Goal: Task Accomplishment & Management: Manage account settings

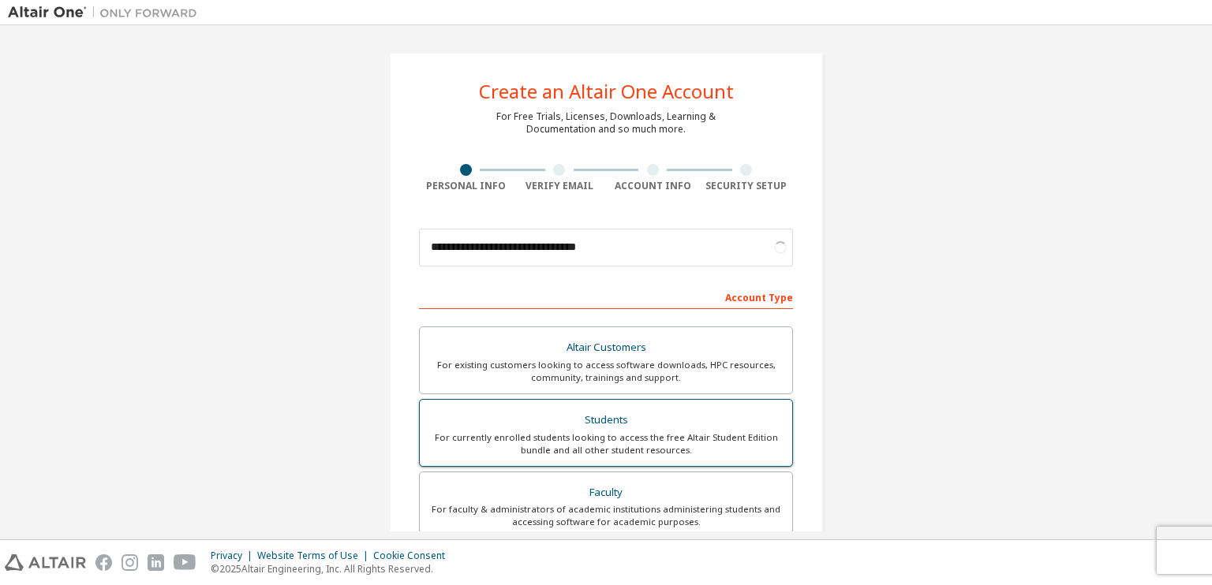
type input "**********"
click at [572, 434] on div "For currently enrolled students looking to access the free Altair Student Editi…" at bounding box center [605, 444] width 353 height 25
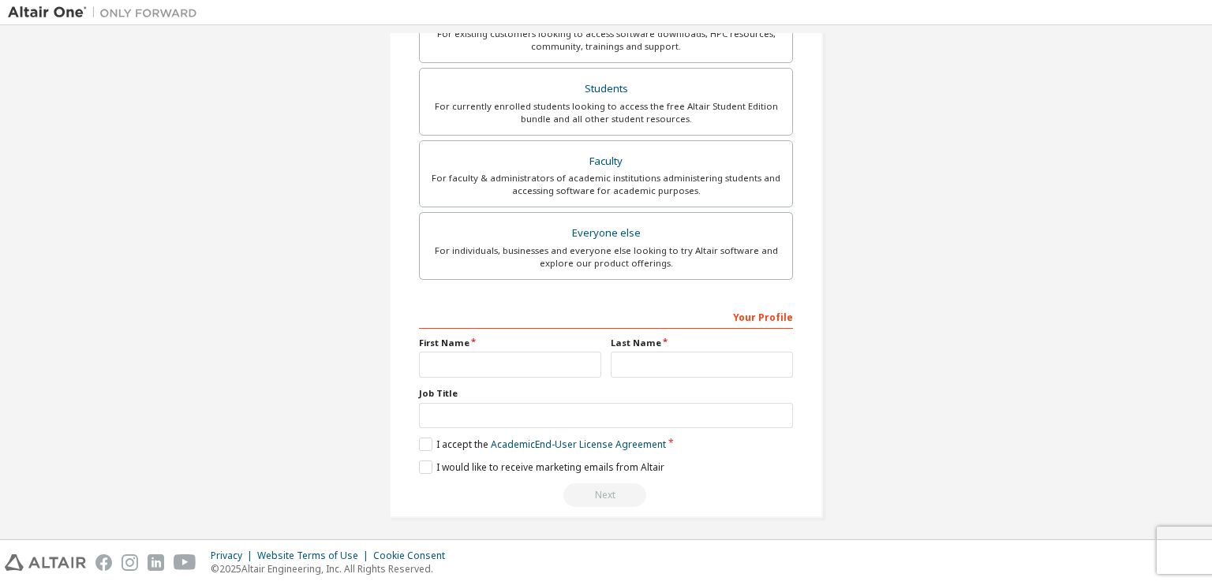
scroll to position [333, 0]
click at [594, 362] on input "text" at bounding box center [510, 363] width 182 height 26
type input "***"
type input "**********"
type input "*"
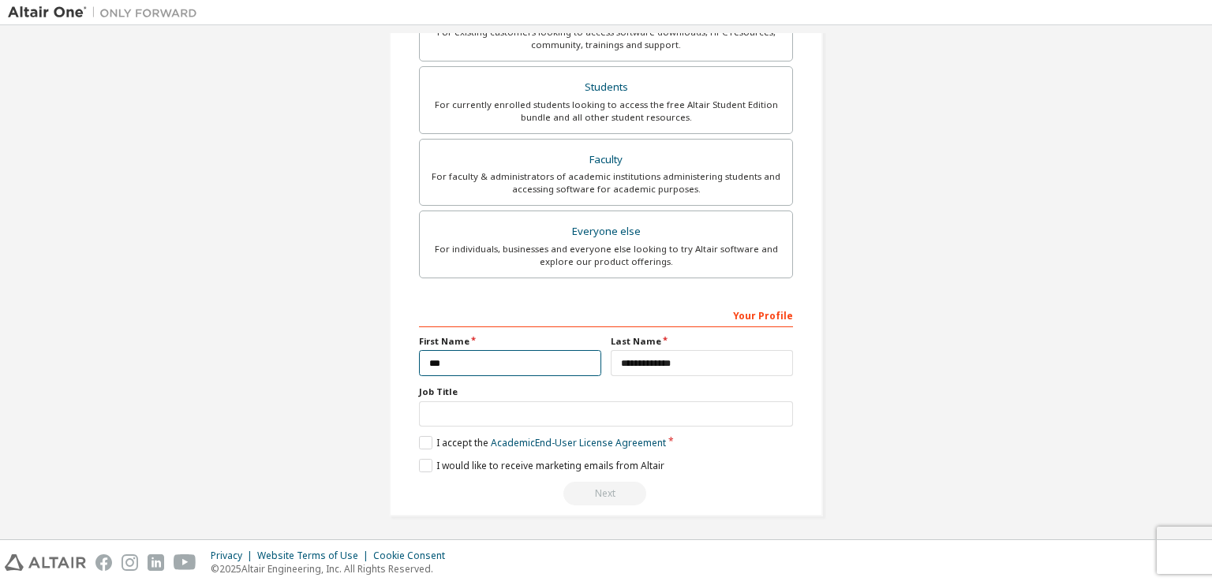
type input "***"
click at [649, 364] on input "**********" at bounding box center [702, 363] width 182 height 26
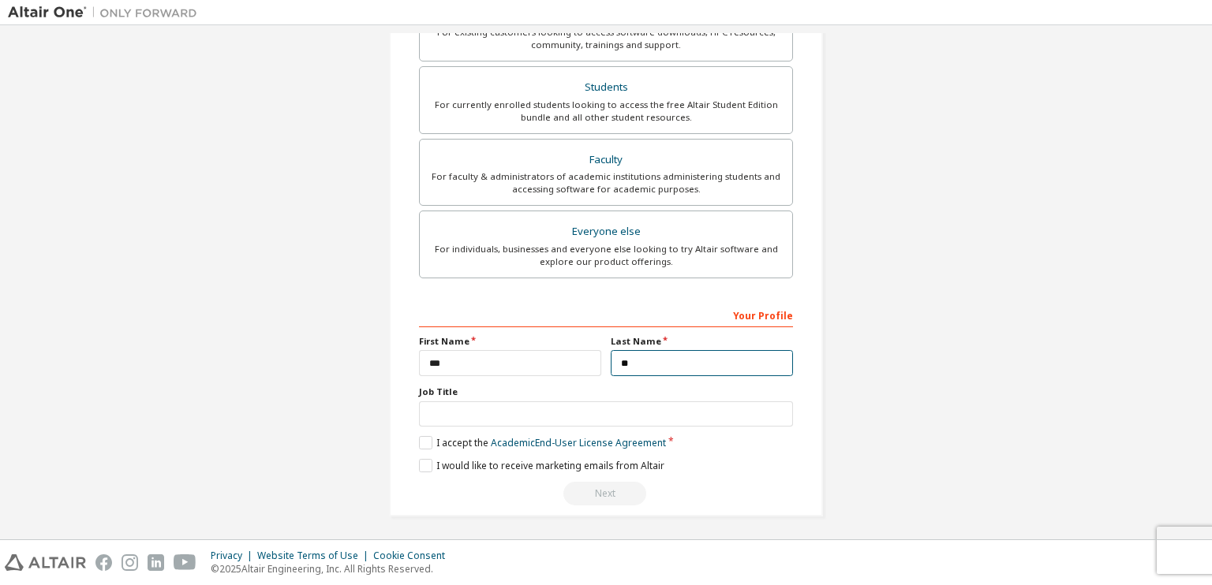
type input "*"
type input "********"
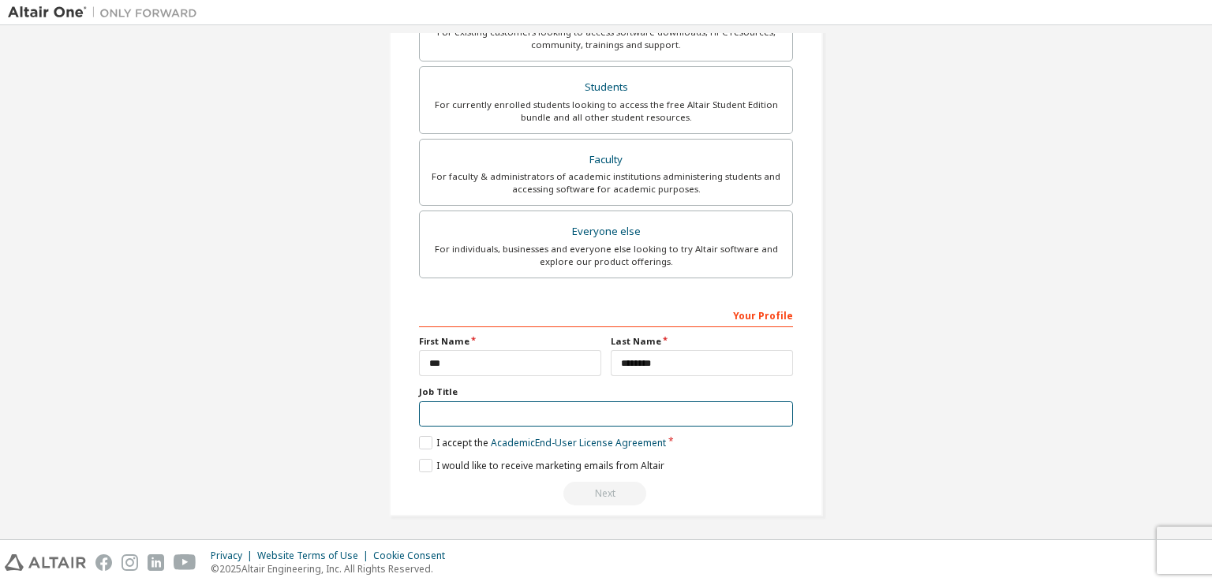
click at [585, 411] on input "text" at bounding box center [606, 415] width 374 height 26
type input "*******"
click at [423, 438] on label "I accept the Academic End-User License Agreement" at bounding box center [542, 442] width 247 height 13
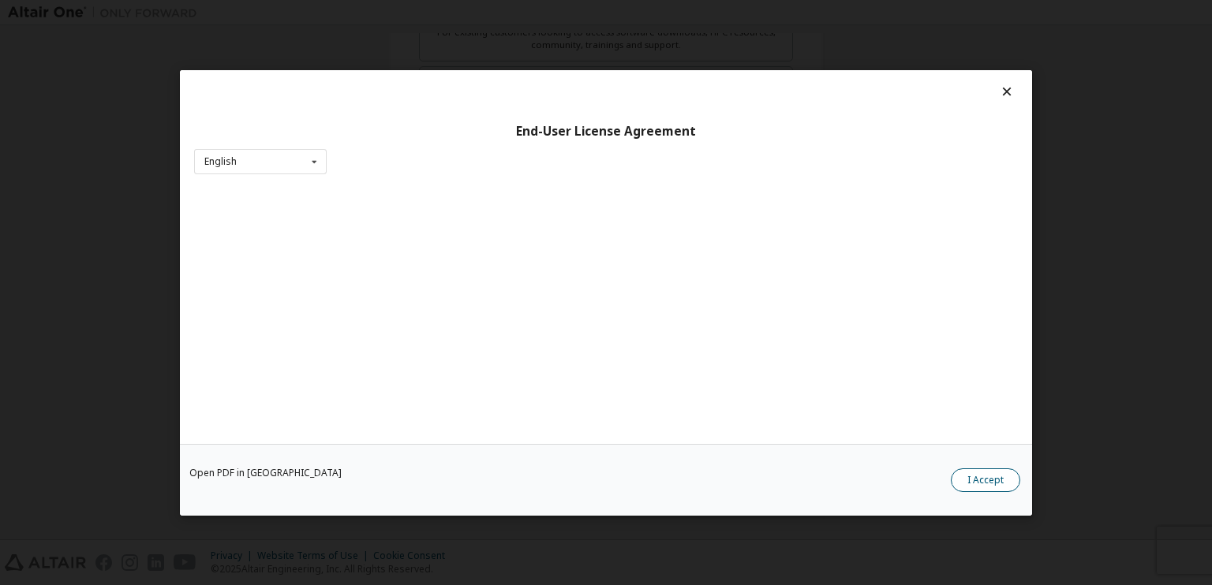
click at [994, 485] on button "I Accept" at bounding box center [985, 480] width 69 height 24
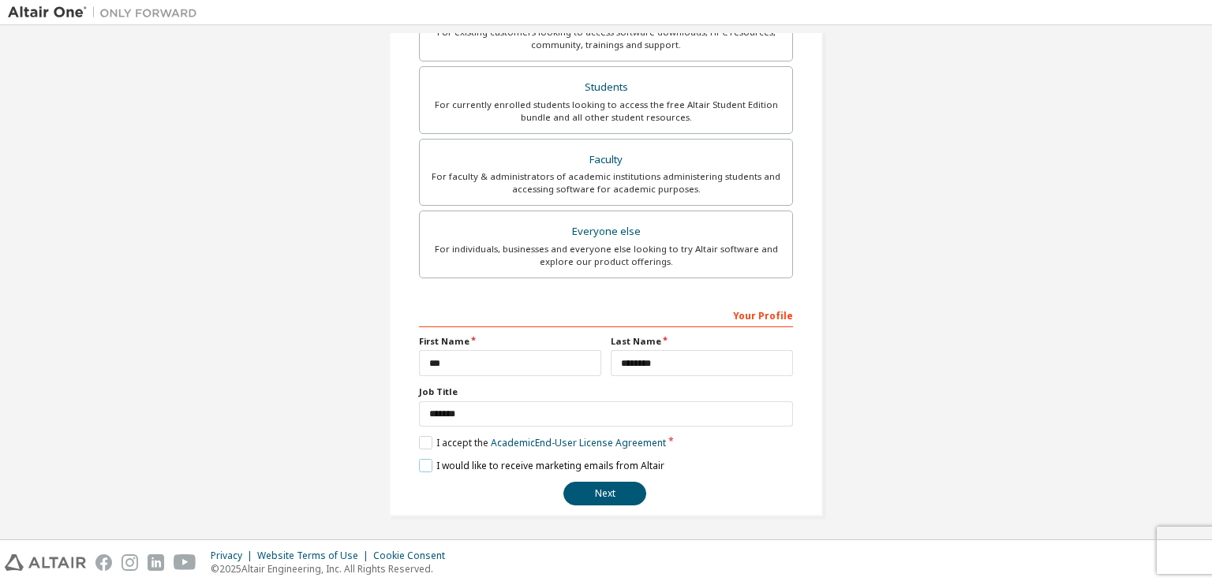
click at [428, 461] on label "I would like to receive marketing emails from Altair" at bounding box center [541, 465] width 245 height 13
click at [585, 486] on button "Next" at bounding box center [604, 494] width 83 height 24
click at [603, 492] on button "Next" at bounding box center [604, 494] width 83 height 24
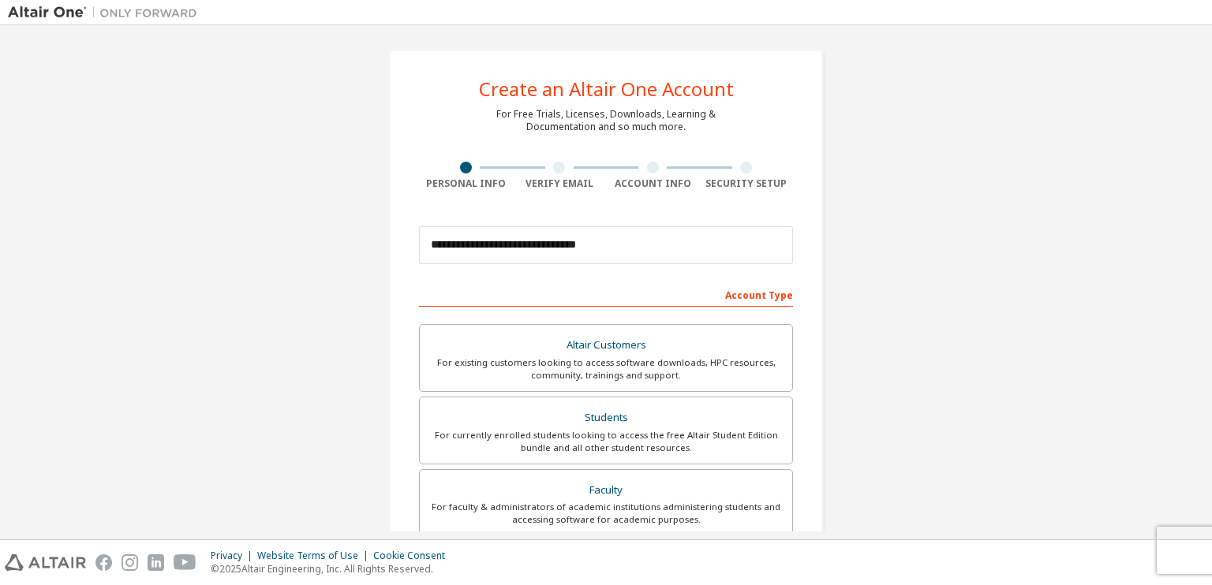
scroll to position [0, 0]
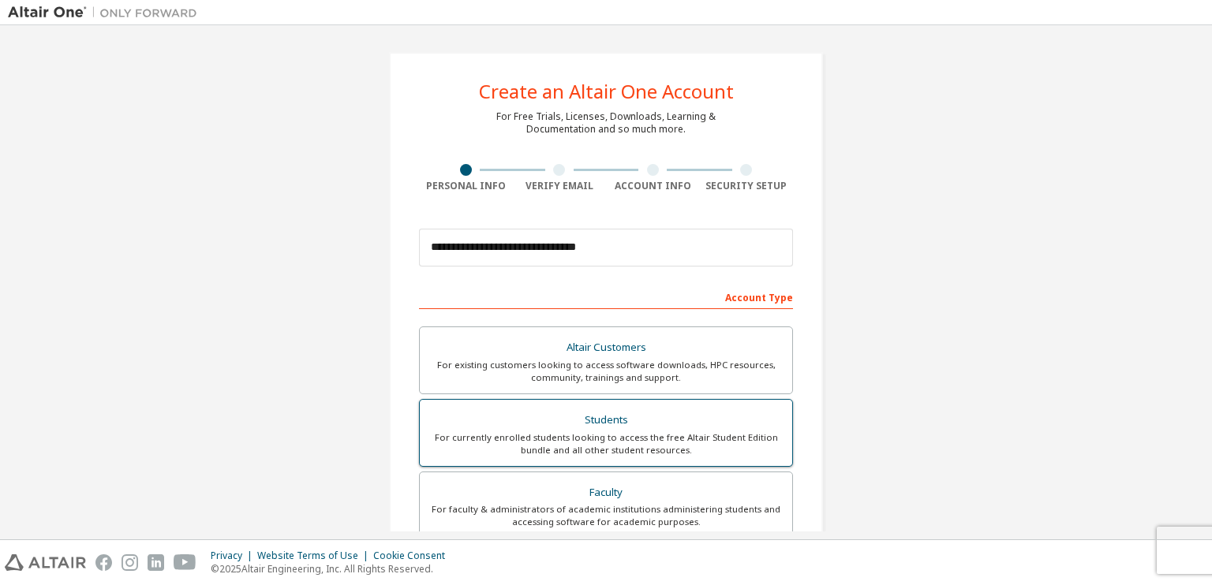
click at [739, 424] on div "Students" at bounding box center [605, 420] width 353 height 22
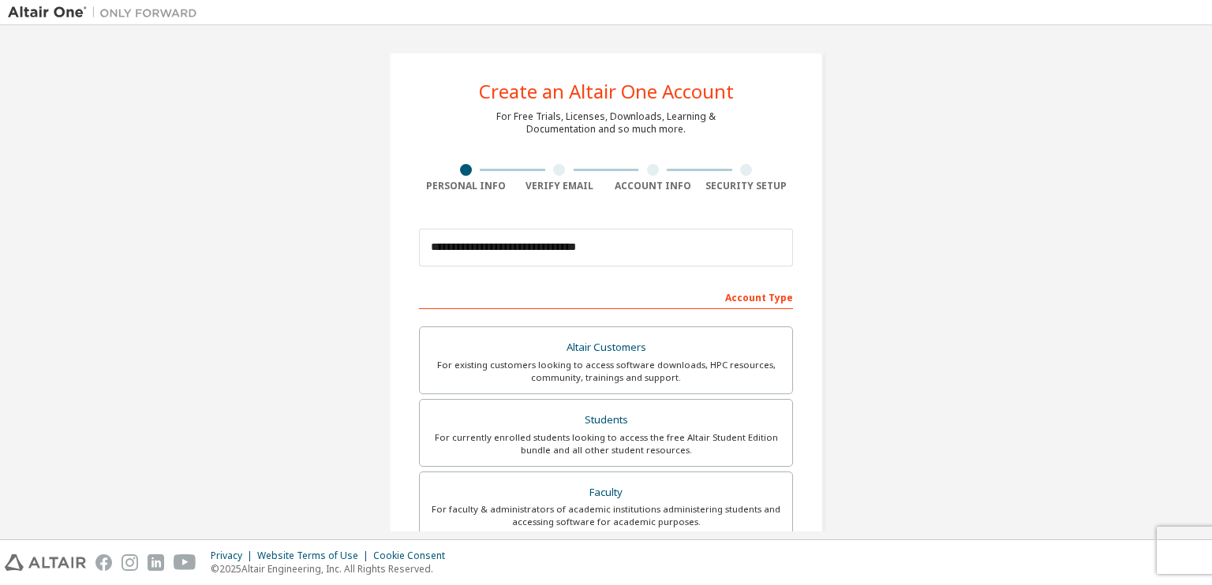
scroll to position [333, 0]
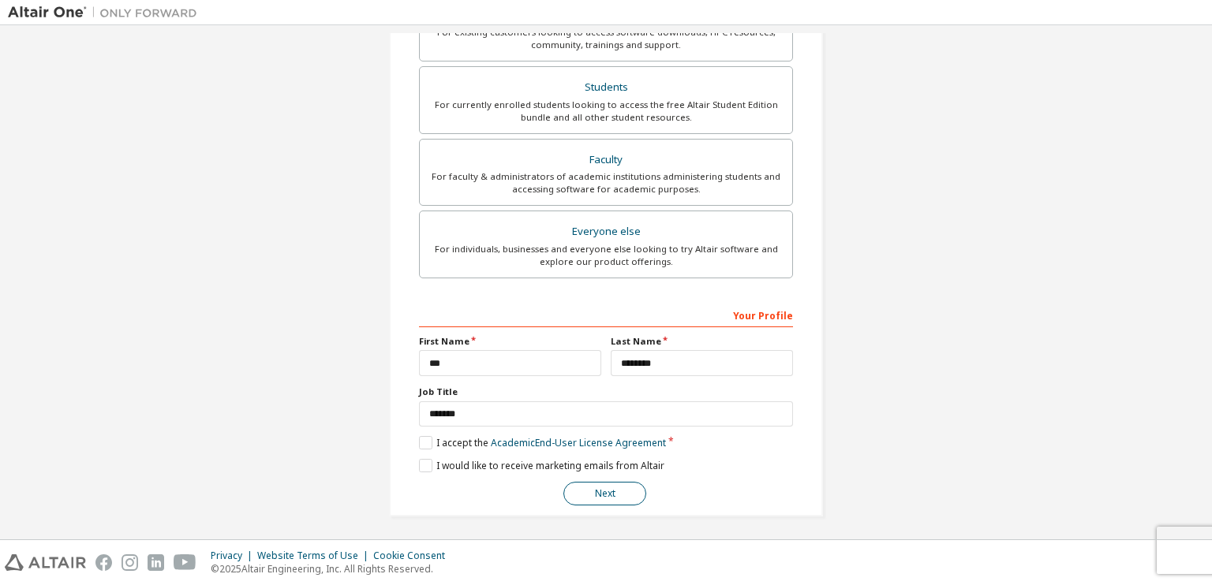
click at [593, 488] on button "Next" at bounding box center [604, 494] width 83 height 24
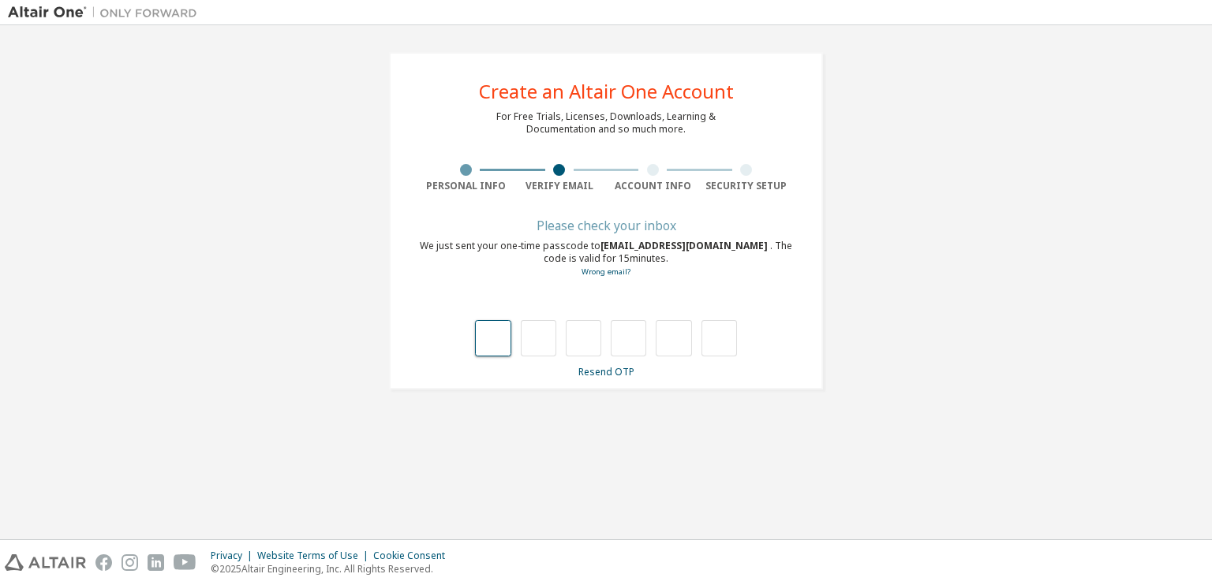
type input "*"
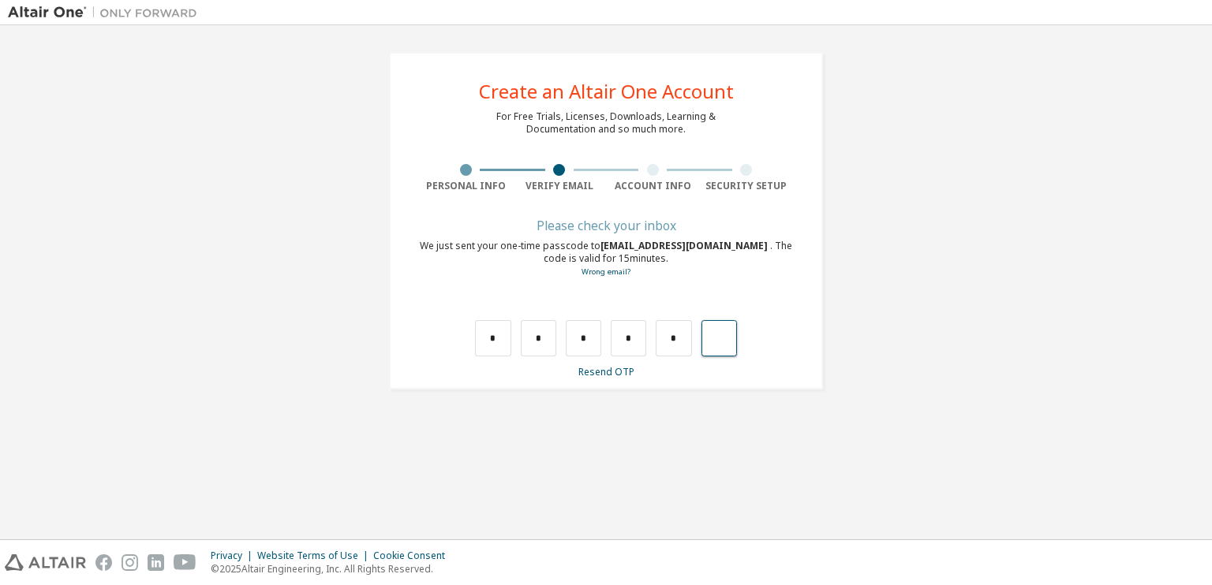
type input "*"
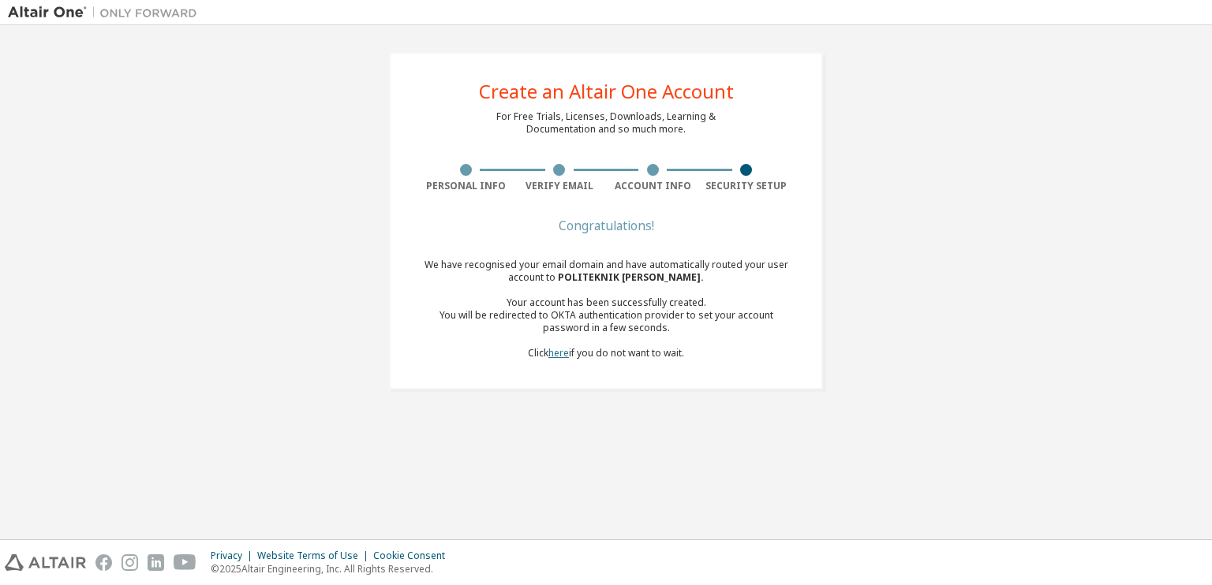
click at [556, 357] on link "here" at bounding box center [558, 352] width 21 height 13
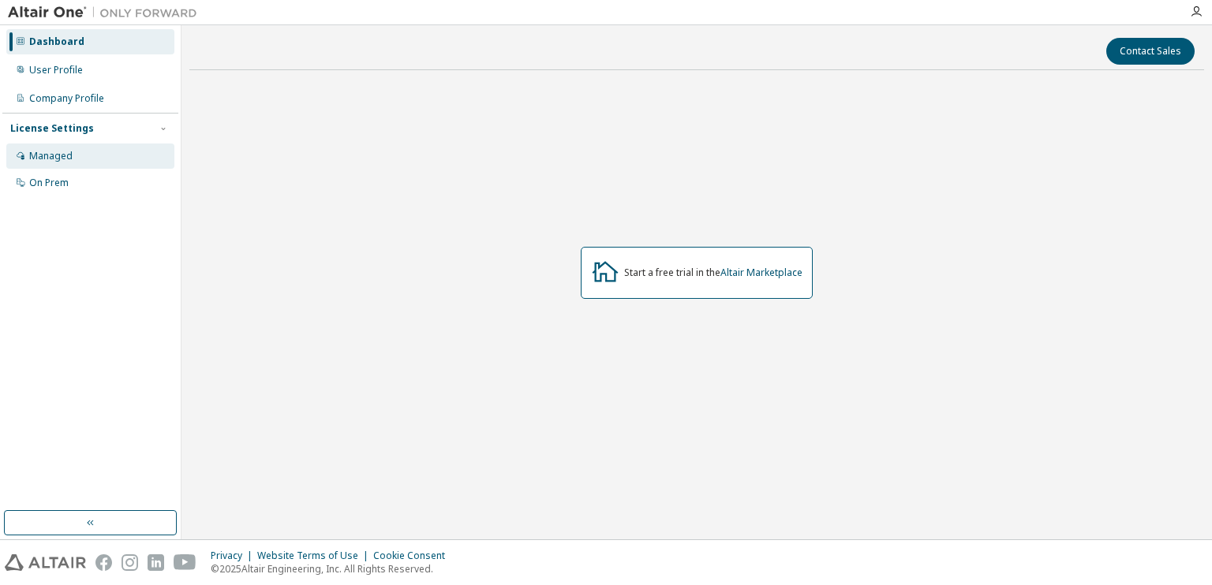
click at [44, 151] on div "Managed" at bounding box center [50, 156] width 43 height 13
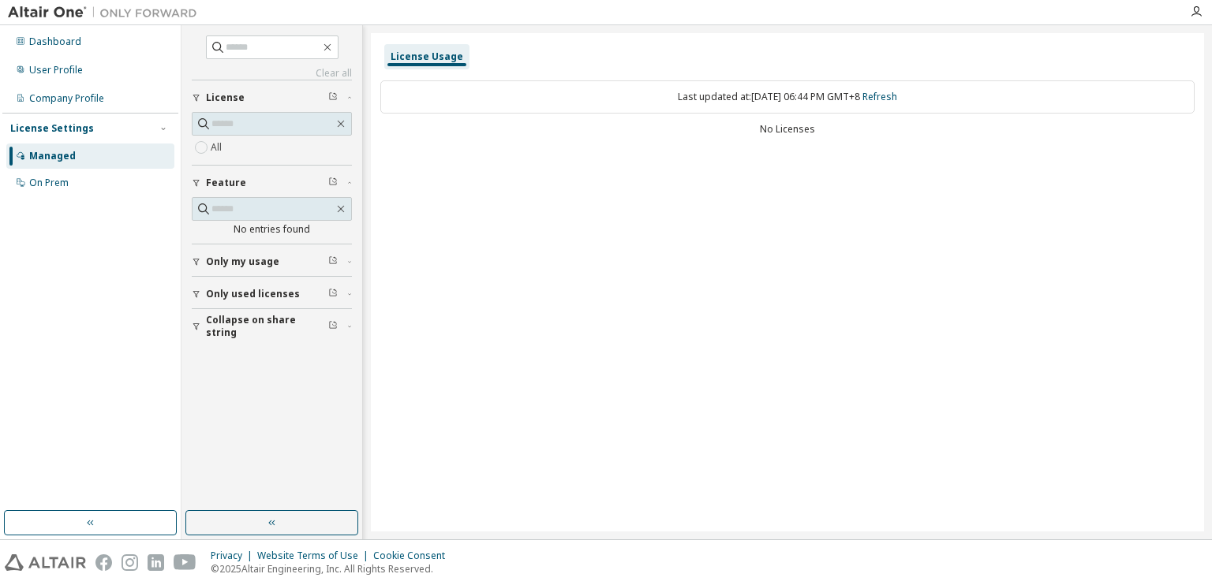
click at [266, 93] on div "License" at bounding box center [276, 98] width 141 height 13
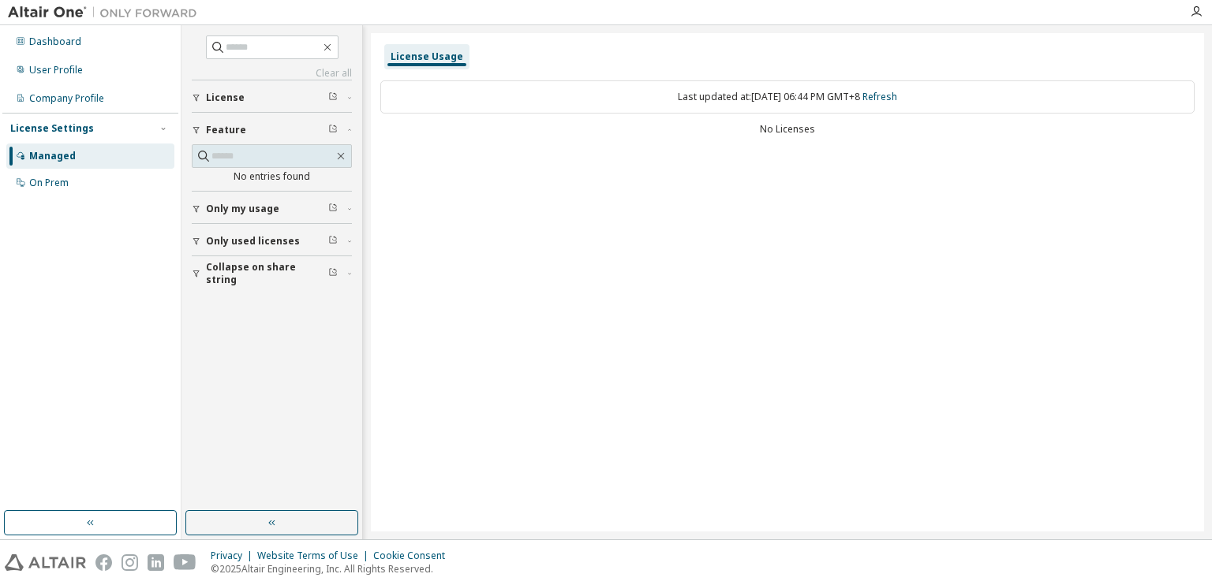
click at [265, 101] on div "License" at bounding box center [276, 98] width 141 height 13
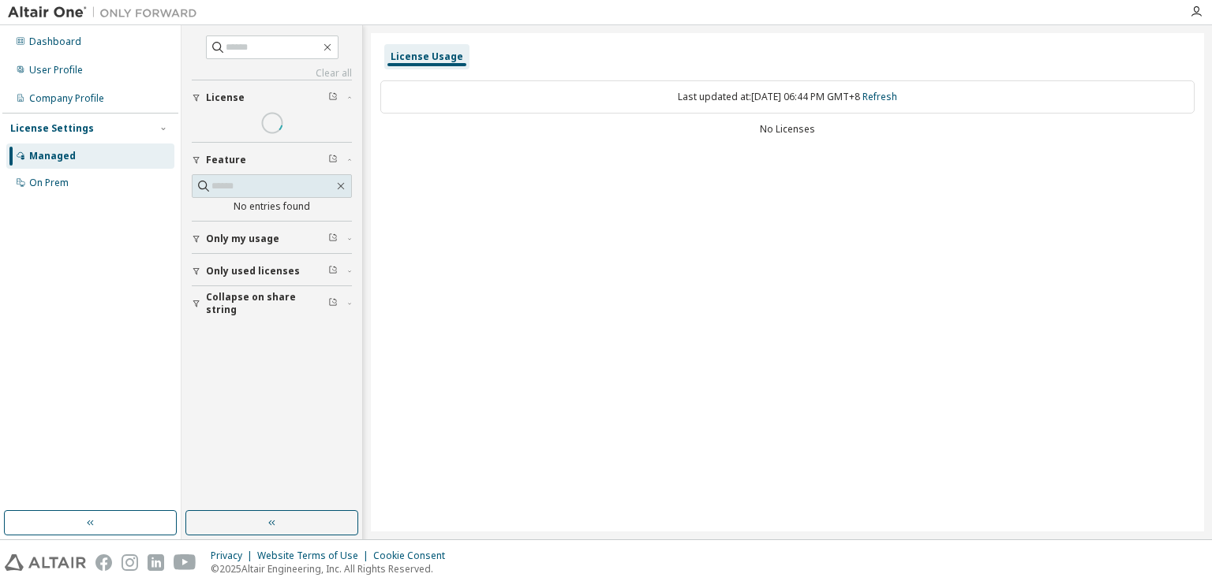
click at [264, 122] on span at bounding box center [271, 123] width 22 height 22
click at [297, 125] on div at bounding box center [272, 123] width 160 height 22
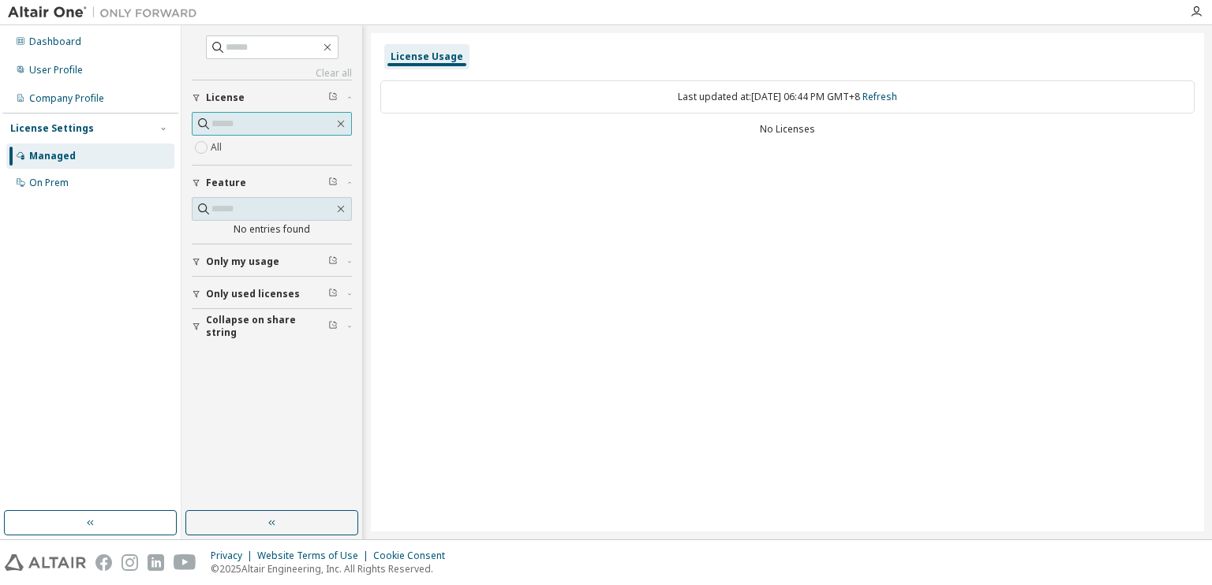
click at [278, 122] on input "text" at bounding box center [272, 124] width 122 height 16
paste input "**********"
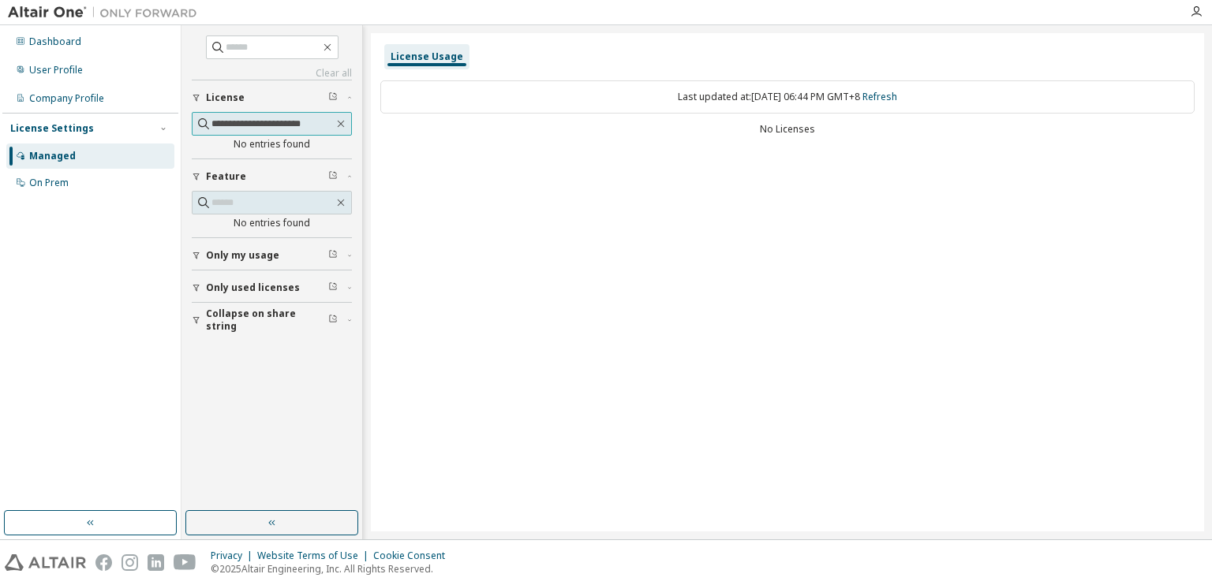
type input "**********"
click at [492, 179] on div "License Usage Last updated at: Thu 2025-10-09 06:44 PM GMT+8 Refresh No Licenses" at bounding box center [787, 282] width 833 height 499
click at [802, 133] on div "No Licenses" at bounding box center [787, 129] width 814 height 13
click at [951, 130] on div "No Licenses" at bounding box center [787, 129] width 814 height 13
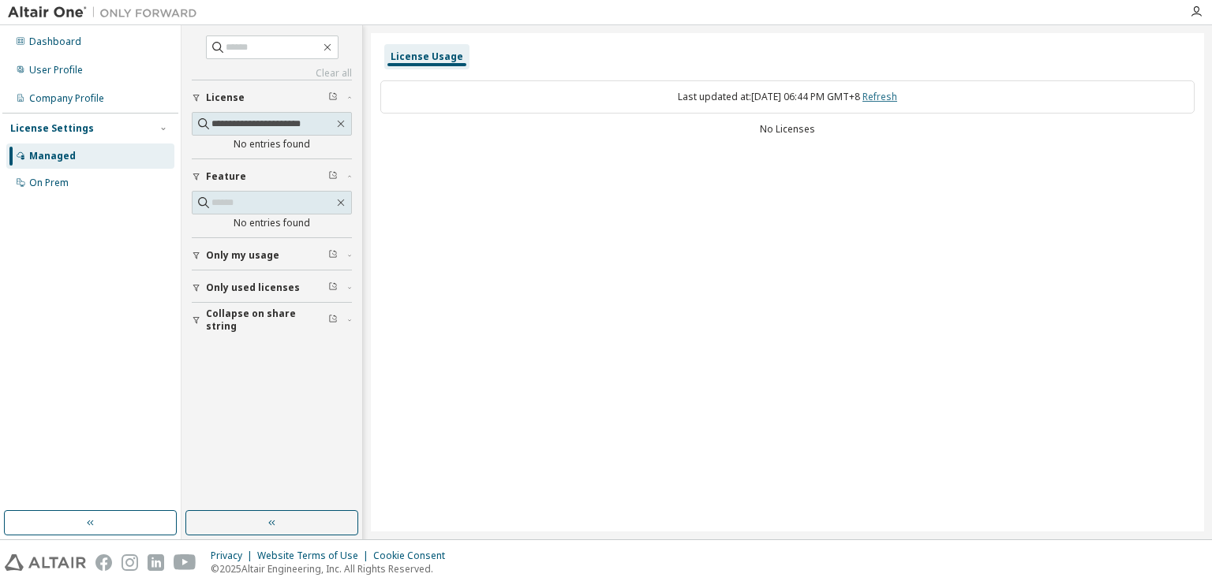
click at [897, 101] on link "Refresh" at bounding box center [879, 96] width 35 height 13
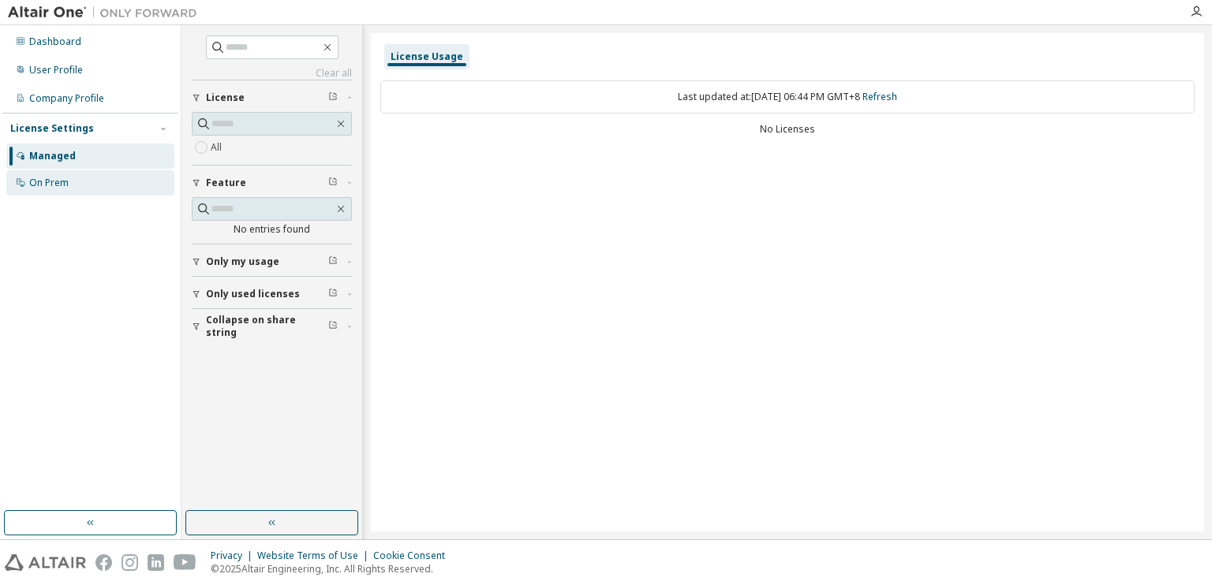
click at [130, 181] on div "On Prem" at bounding box center [90, 182] width 168 height 25
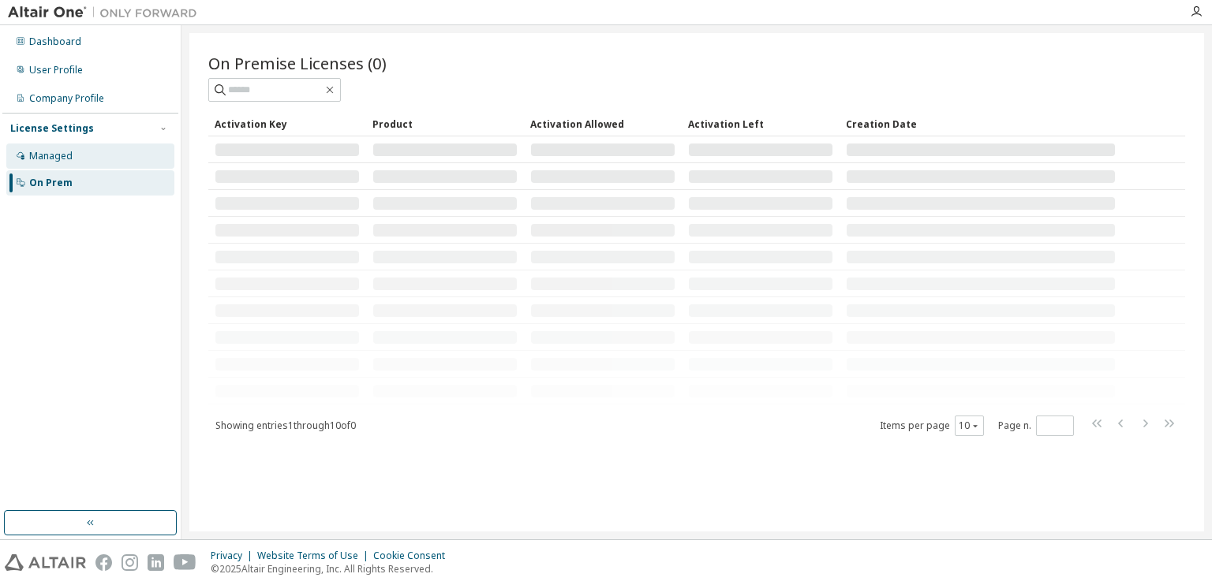
click at [144, 164] on div "Managed" at bounding box center [90, 156] width 168 height 25
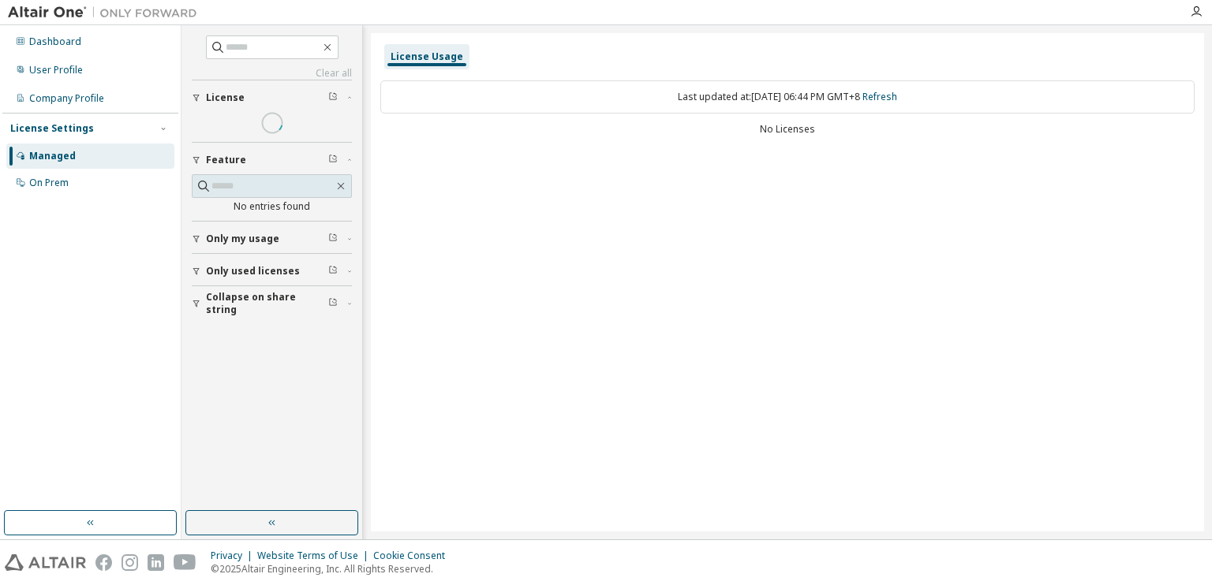
click at [853, 154] on div "License Usage Last updated at: Thu 2025-10-09 06:44 PM GMT+8 Refresh No Licenses" at bounding box center [787, 282] width 833 height 499
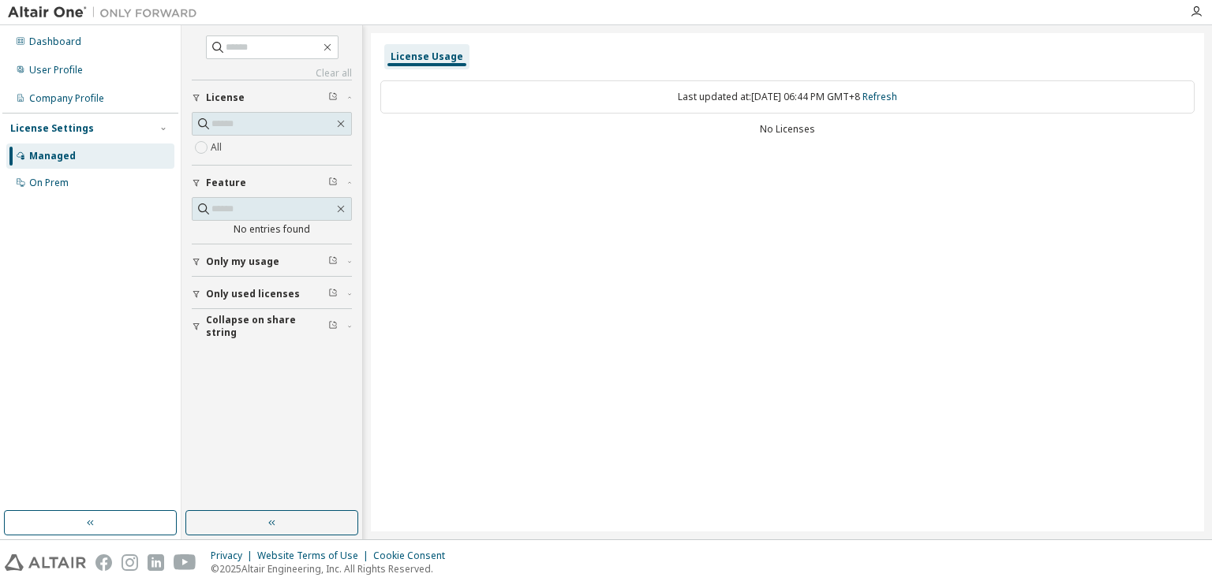
click at [404, 62] on div "License Usage" at bounding box center [427, 56] width 73 height 13
click at [85, 151] on div "Managed" at bounding box center [90, 156] width 168 height 25
click at [95, 187] on div "On Prem" at bounding box center [90, 182] width 168 height 25
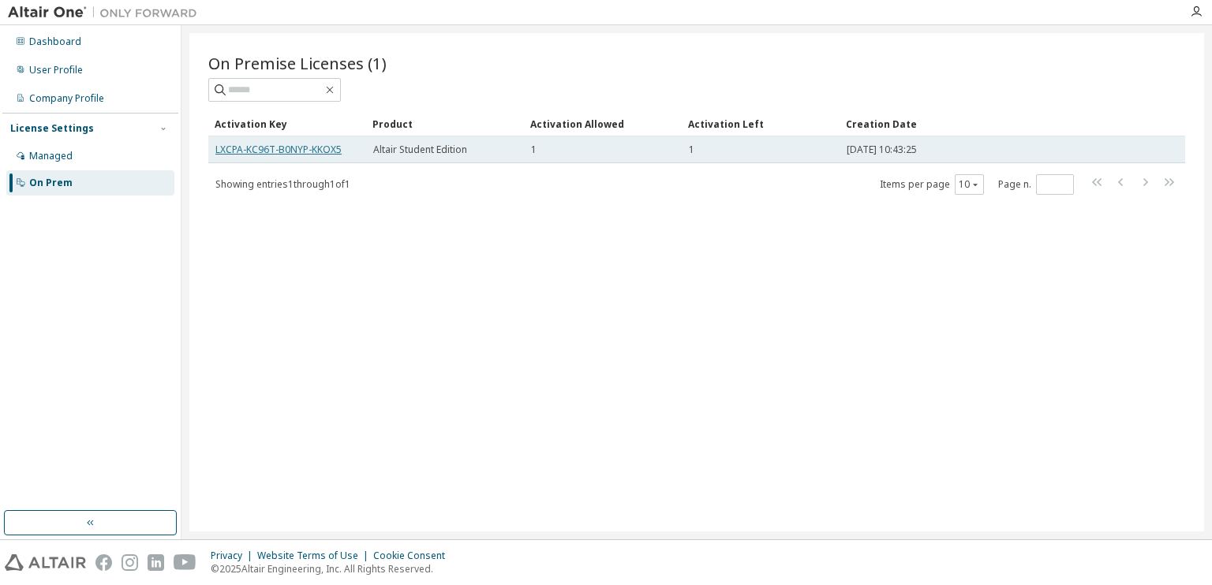
click at [315, 145] on link "LXCPA-KC96T-B0NYP-KKOX5" at bounding box center [278, 149] width 126 height 13
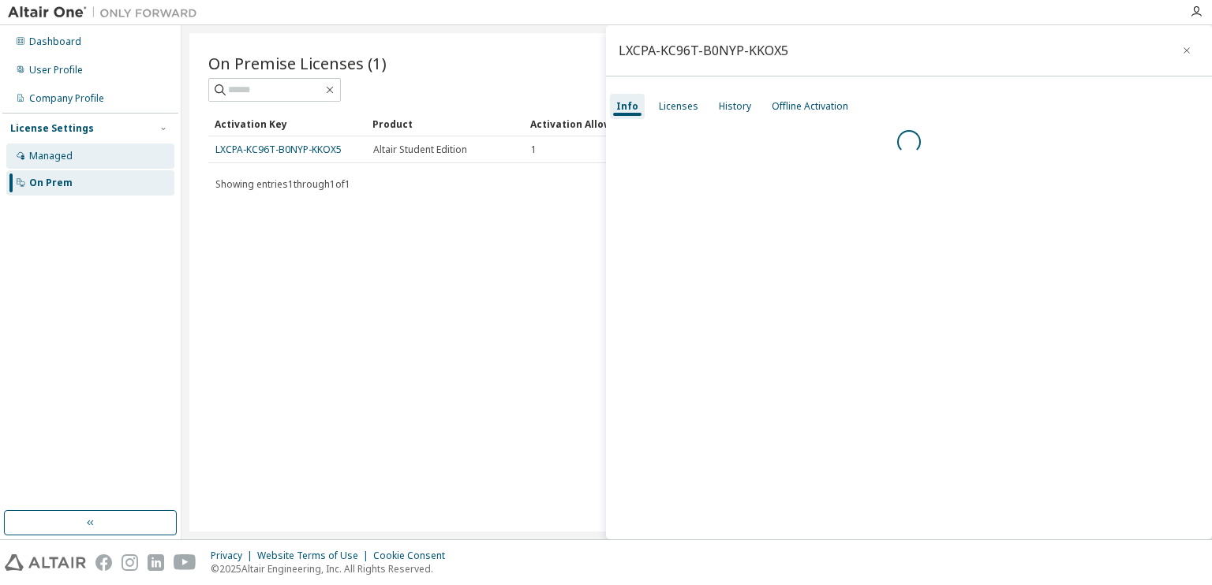
click at [95, 161] on div "Managed" at bounding box center [90, 156] width 168 height 25
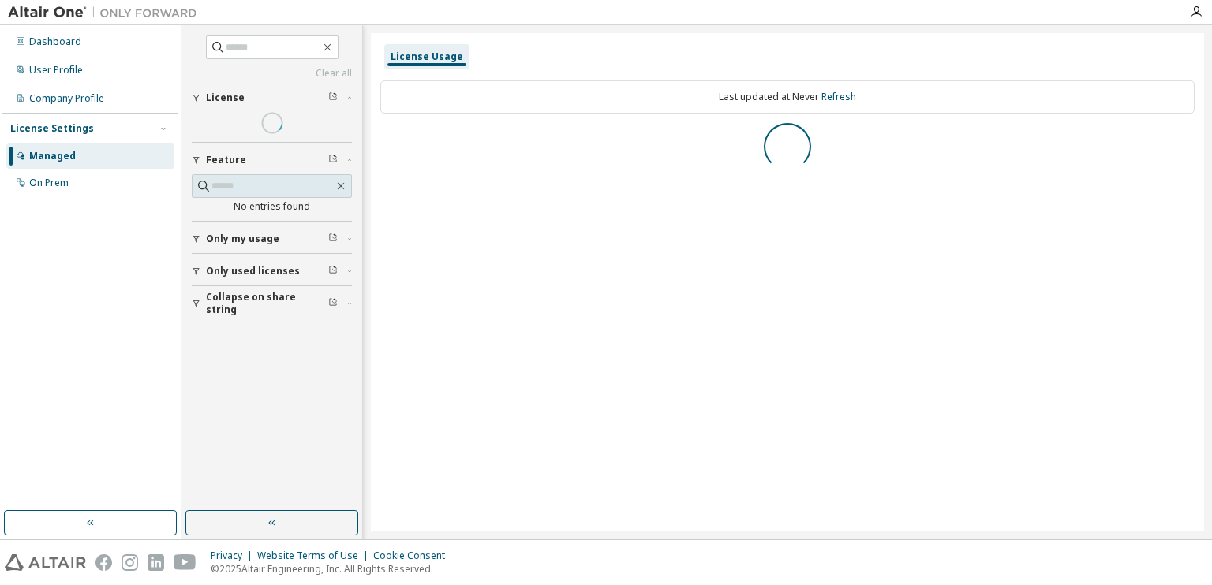
click at [245, 98] on div "License" at bounding box center [276, 98] width 141 height 13
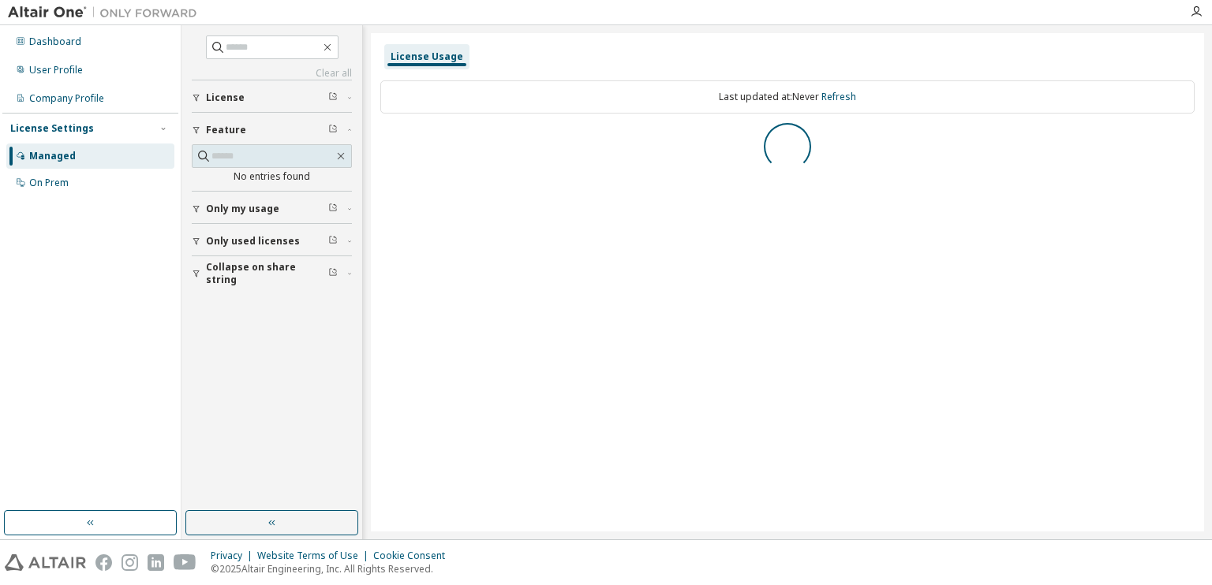
click at [245, 98] on div "License" at bounding box center [276, 98] width 141 height 13
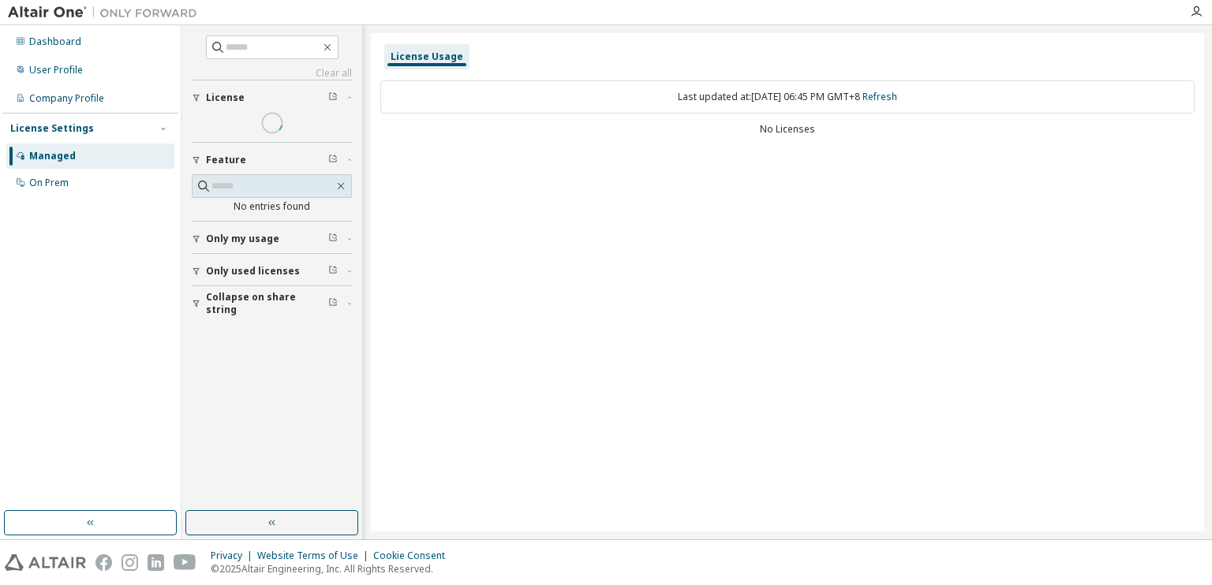
click at [260, 122] on span at bounding box center [272, 123] width 28 height 28
click at [57, 192] on div "On Prem" at bounding box center [90, 182] width 168 height 25
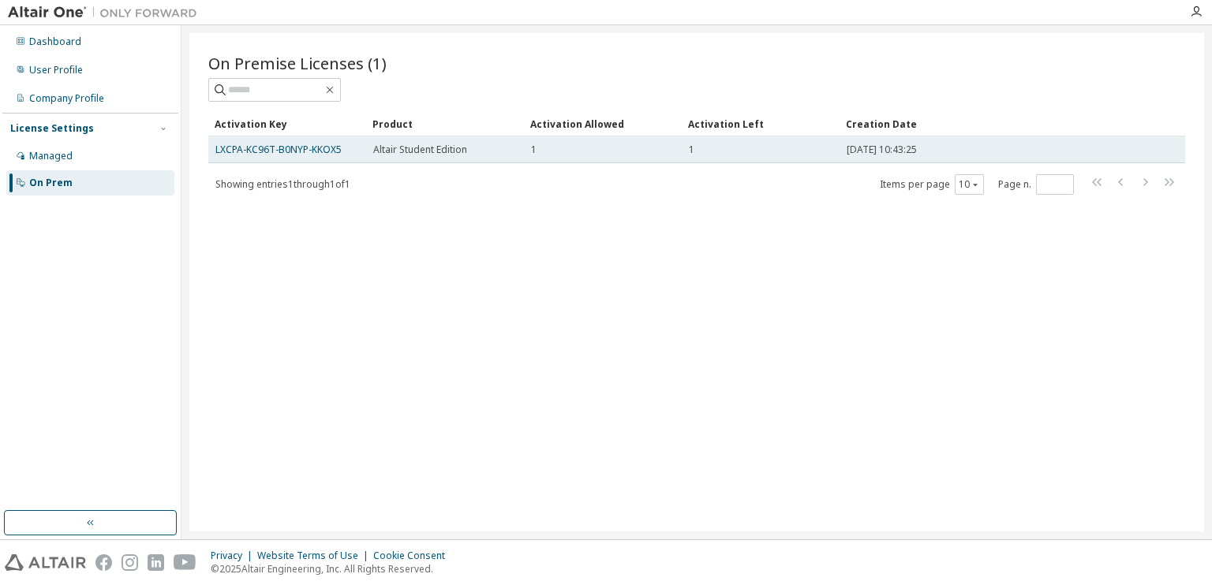
click at [988, 158] on td "2025-10-09 10:43:25" at bounding box center [980, 149] width 282 height 27
click at [988, 156] on td "2025-10-09 10:43:25" at bounding box center [980, 149] width 282 height 27
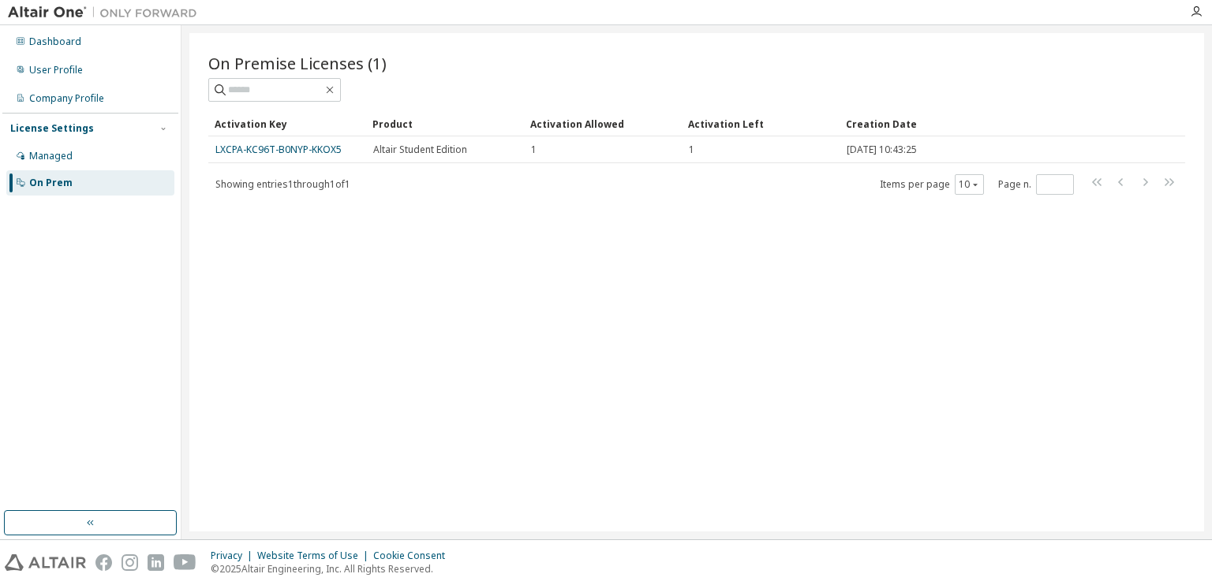
click at [890, 463] on div "On Premise Licenses (1) Clear Load Save Save As Field Operator Value Select fil…" at bounding box center [696, 282] width 1015 height 499
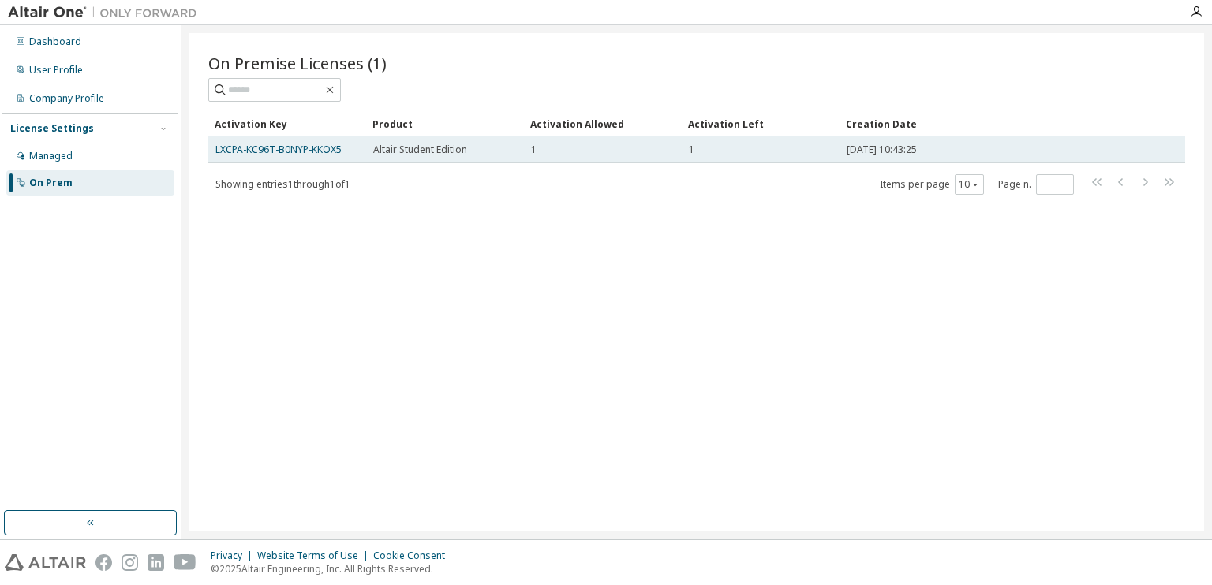
click at [803, 151] on div "1" at bounding box center [761, 150] width 144 height 13
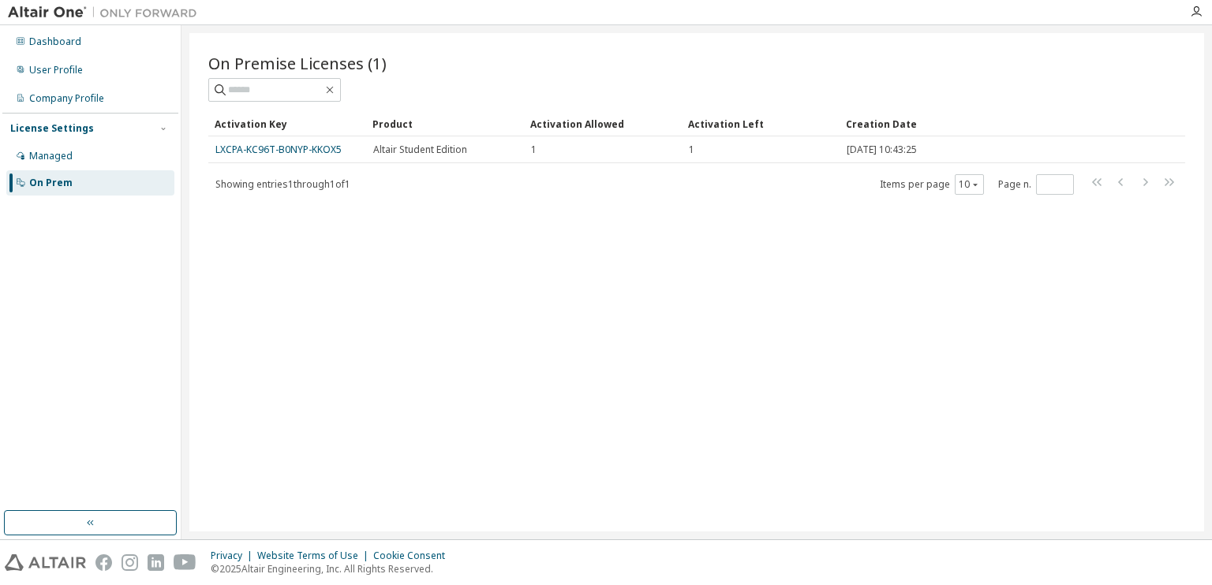
click at [35, 12] on img at bounding box center [106, 13] width 197 height 16
click at [1197, 12] on icon "button" at bounding box center [1196, 12] width 13 height 13
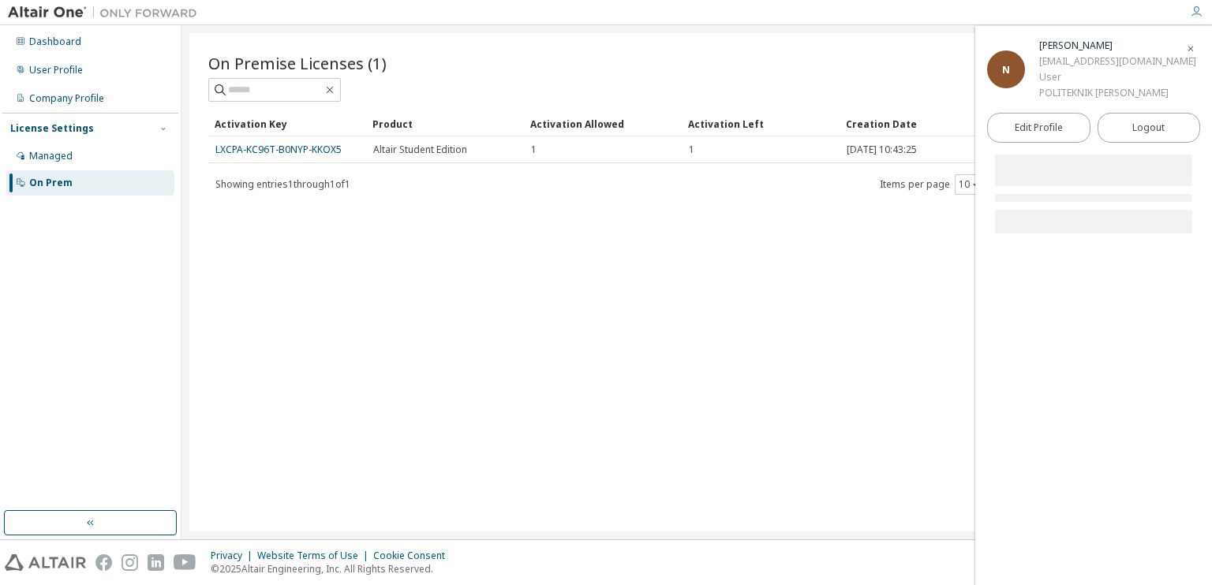
click at [1056, 62] on div "01bet25f3007@student.puo.edu.my" at bounding box center [1117, 62] width 157 height 16
click at [988, 70] on div "N" at bounding box center [1006, 69] width 38 height 38
click at [1053, 55] on div "01bet25f3007@student.puo.edu.my" at bounding box center [1117, 62] width 157 height 16
click at [1196, 48] on span "button" at bounding box center [1191, 48] width 16 height 25
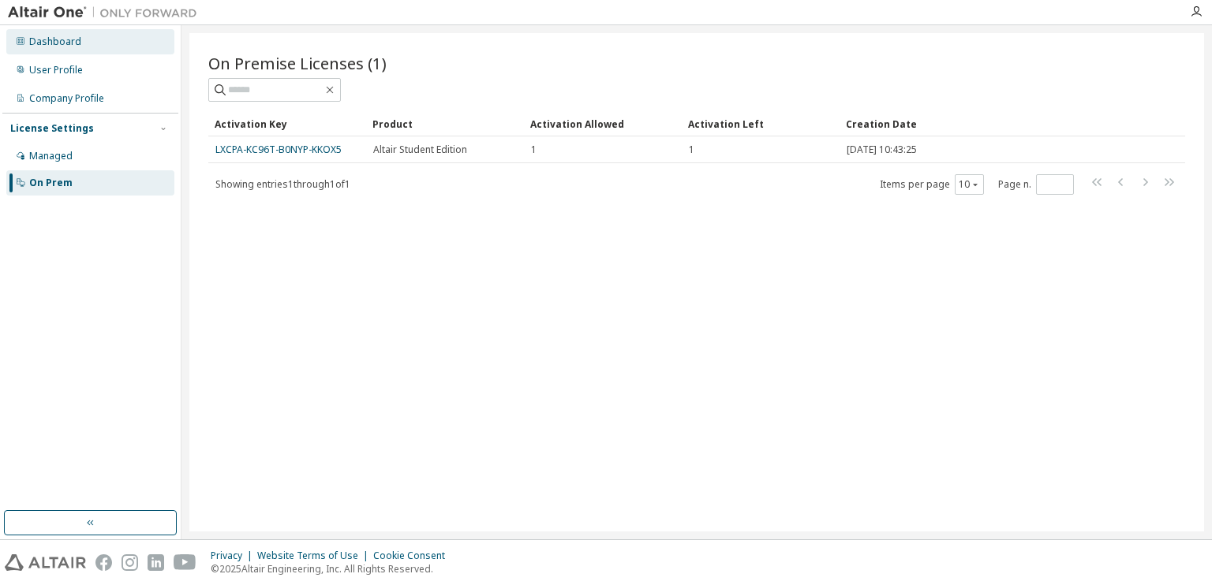
click at [25, 37] on div "Dashboard" at bounding box center [90, 41] width 168 height 25
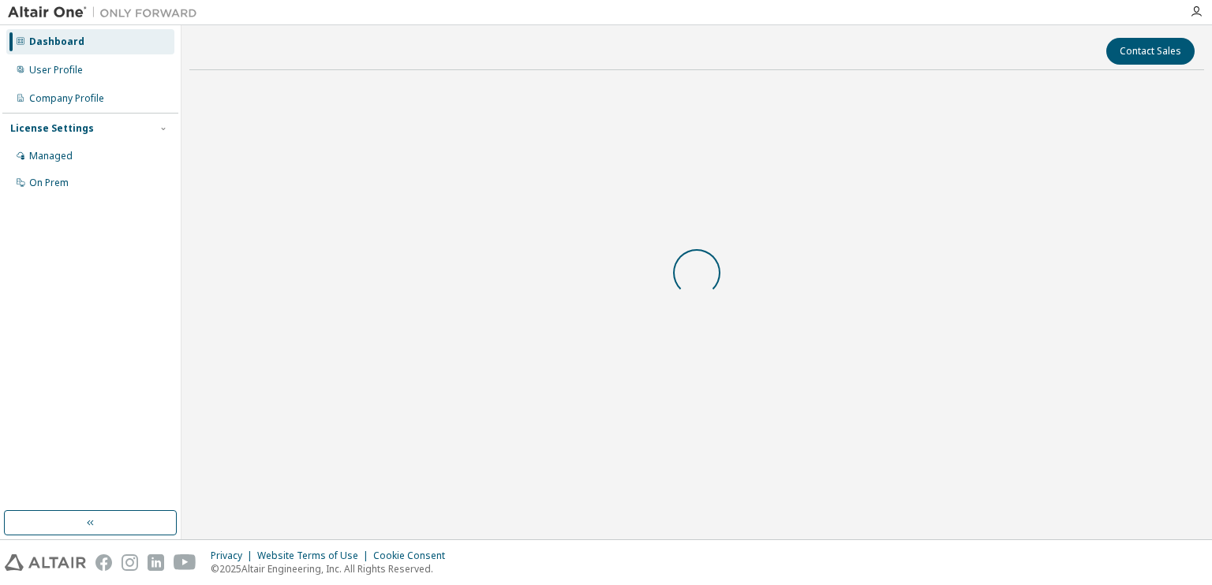
click at [54, 129] on div "License Settings" at bounding box center [52, 128] width 84 height 13
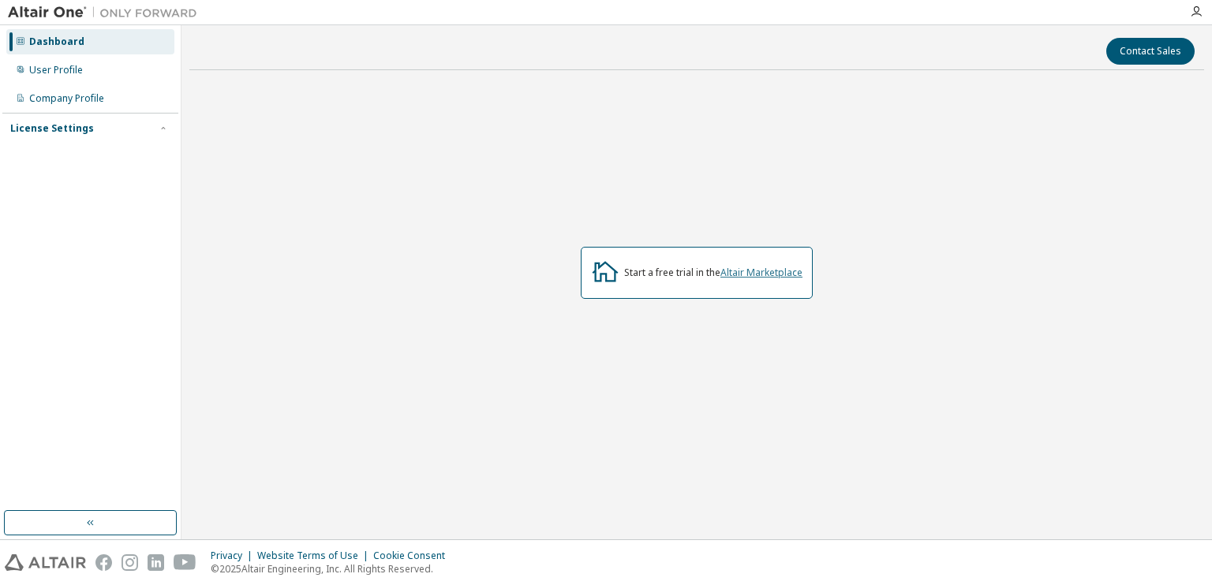
click at [790, 278] on link "Altair Marketplace" at bounding box center [761, 272] width 82 height 13
